Goal: Book appointment/travel/reservation

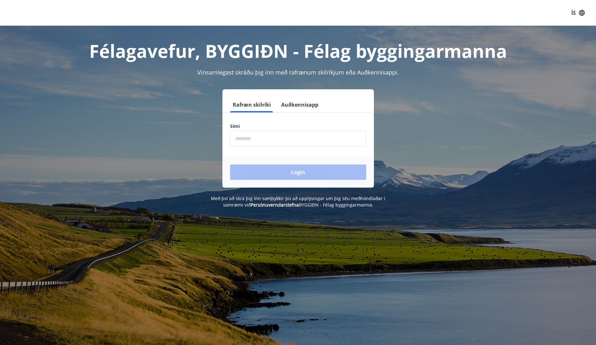
click at [270, 142] on input "phone" at bounding box center [298, 139] width 136 height 16
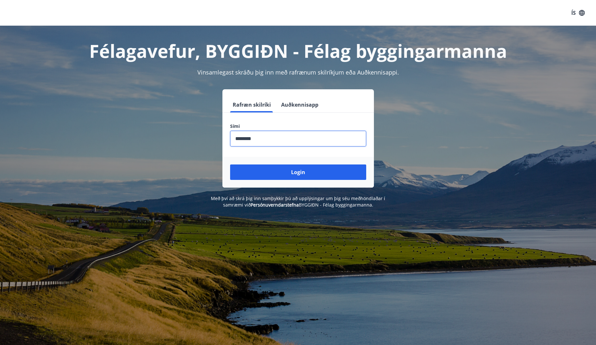
click at [246, 139] on input "phone" at bounding box center [298, 139] width 136 height 16
type input "********"
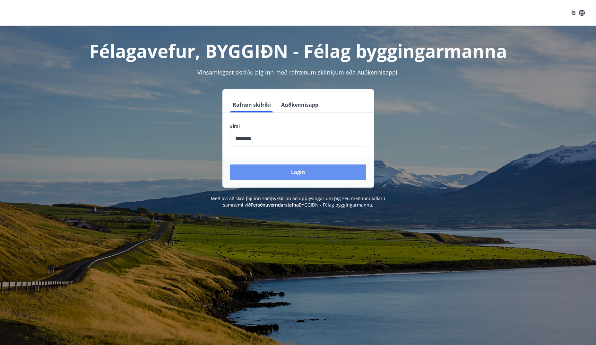
click at [296, 170] on button "Login" at bounding box center [298, 171] width 136 height 15
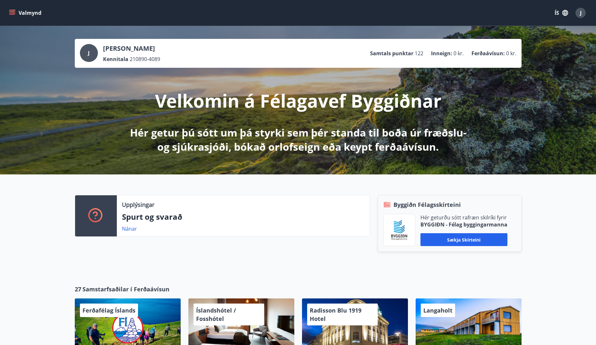
click at [15, 13] on icon "menu" at bounding box center [12, 13] width 7 height 1
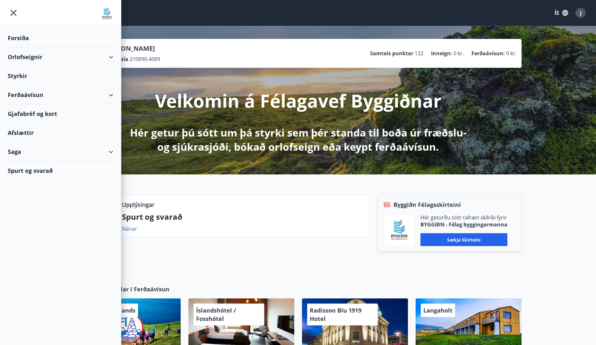
click at [114, 56] on icon at bounding box center [111, 57] width 8 height 8
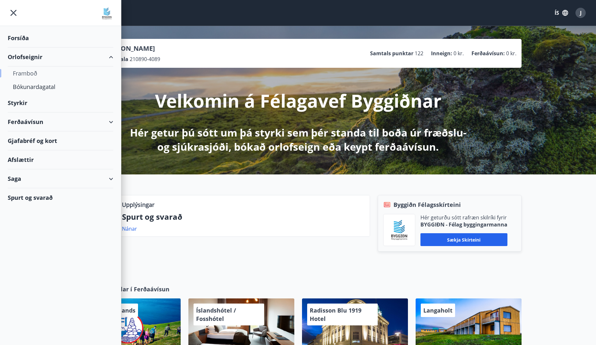
click at [24, 73] on div "Framboð" at bounding box center [60, 72] width 95 height 13
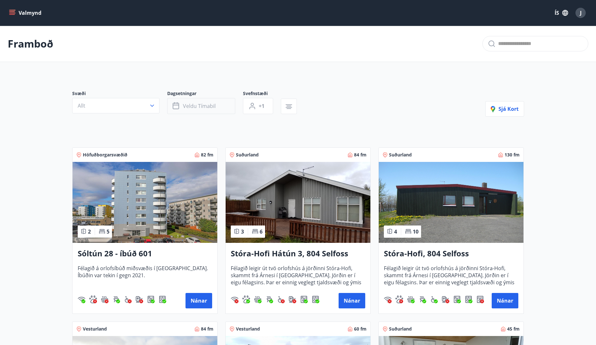
click at [202, 106] on span "Veldu tímabil" at bounding box center [199, 105] width 33 height 7
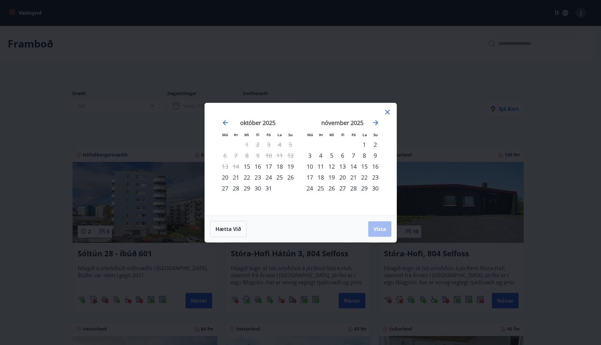
click at [270, 165] on div "17" at bounding box center [268, 166] width 11 height 11
click at [226, 176] on div "20" at bounding box center [225, 177] width 11 height 11
click at [379, 227] on span "Vista" at bounding box center [379, 228] width 13 height 7
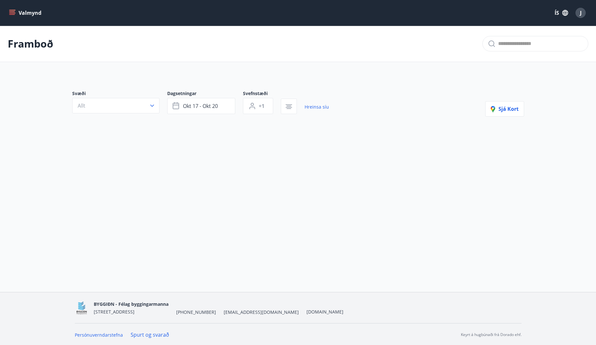
click at [13, 12] on icon "menu" at bounding box center [12, 13] width 6 height 6
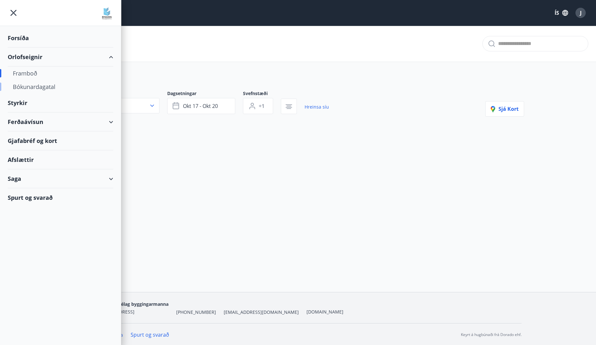
click at [38, 88] on div "Bókunardagatal" at bounding box center [60, 86] width 95 height 13
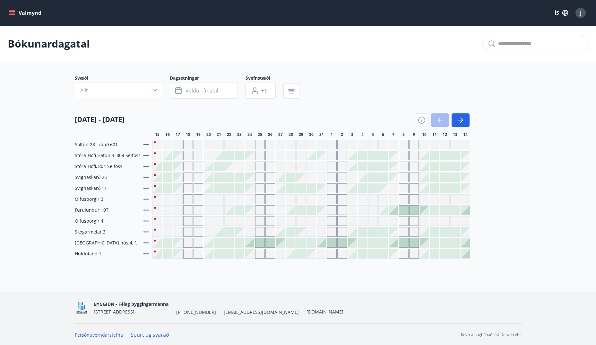
click at [188, 189] on div "Gráir dagar eru ekki bókanlegir" at bounding box center [188, 188] width 10 height 10
click at [197, 190] on div "Gráir dagar eru ekki bókanlegir" at bounding box center [199, 188] width 10 height 10
click at [188, 212] on div "Gráir dagar eru ekki bókanlegir" at bounding box center [188, 210] width 10 height 10
click at [193, 226] on div "Sóltún 28 - íbúð 601 Stóra-Hofi Hátún 3, 804 Selfoss Stóra-Hofi, 804 Selfoss Sv…" at bounding box center [298, 199] width 447 height 119
click at [184, 165] on div "Sóltún 28 - íbúð 601 Stóra-Hofi Hátún 3, 804 Selfoss Stóra-Hofi, 804 Selfoss Sv…" at bounding box center [298, 199] width 447 height 119
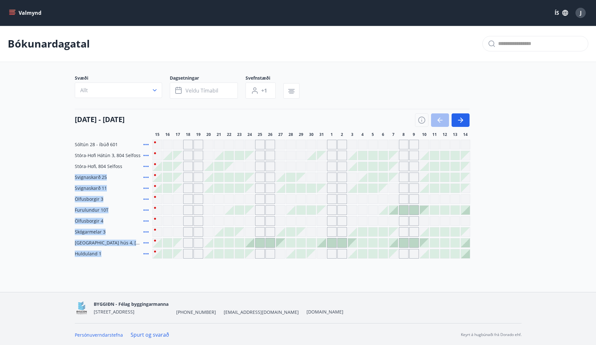
drag, startPoint x: 172, startPoint y: 196, endPoint x: 133, endPoint y: 165, distance: 50.0
click at [174, 208] on div "Gráir dagar eru ekki bókanlegir" at bounding box center [178, 210] width 10 height 10
click at [100, 171] on div "Sóltún 28 - íbúð 601 Stóra-Hofi Hátún 3, 804 Selfoss Stóra-Hofi, 804 Selfoss Sv…" at bounding box center [298, 199] width 447 height 119
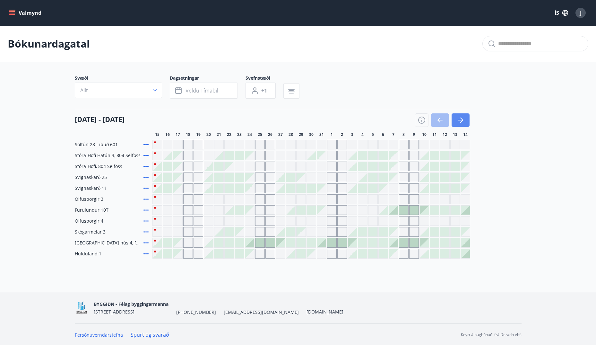
click at [461, 122] on icon "button" at bounding box center [461, 120] width 3 height 5
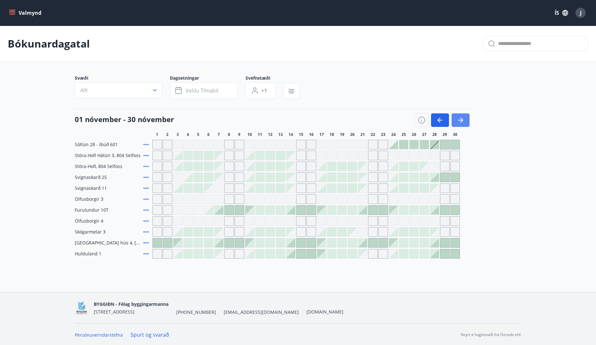
click at [463, 121] on icon "button" at bounding box center [461, 120] width 8 height 8
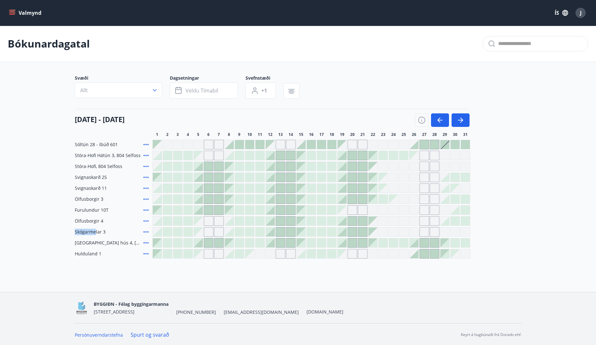
drag, startPoint x: 95, startPoint y: 232, endPoint x: 65, endPoint y: 230, distance: 29.6
click at [65, 230] on main "Bókunardagatal Svæði Allt Dagsetningar Veldu tímabil Svefnstæði +1 01 desember …" at bounding box center [298, 142] width 596 height 233
drag, startPoint x: 65, startPoint y: 230, endPoint x: 114, endPoint y: 234, distance: 48.7
click at [114, 234] on div "Skógarmelar 3" at bounding box center [112, 232] width 75 height 10
click at [461, 116] on icon "button" at bounding box center [461, 120] width 8 height 8
